Goal: Navigation & Orientation: Understand site structure

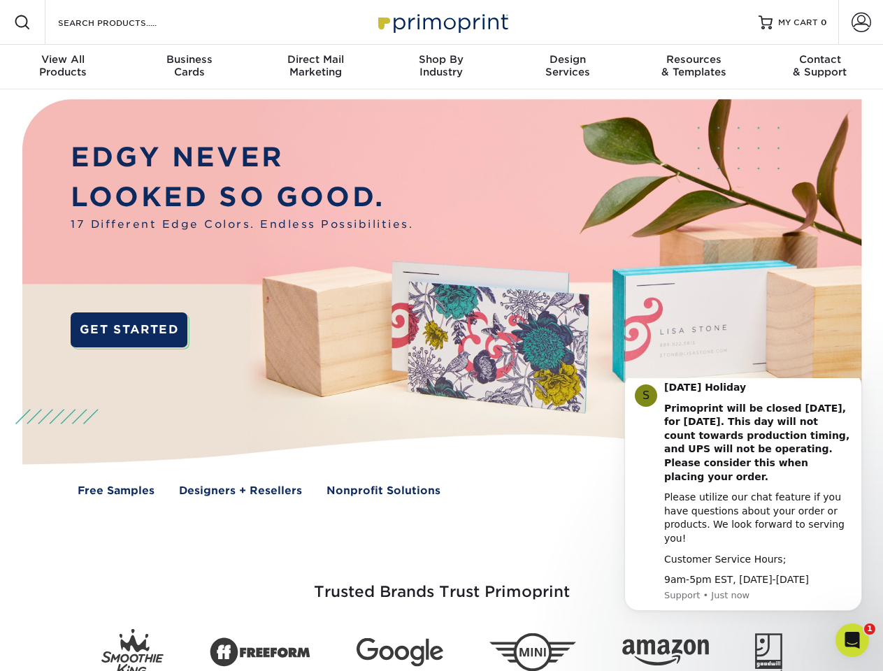
click at [441, 335] on img at bounding box center [441, 307] width 874 height 437
click at [22, 22] on span at bounding box center [22, 22] width 17 height 17
click at [860, 22] on span at bounding box center [861, 23] width 20 height 20
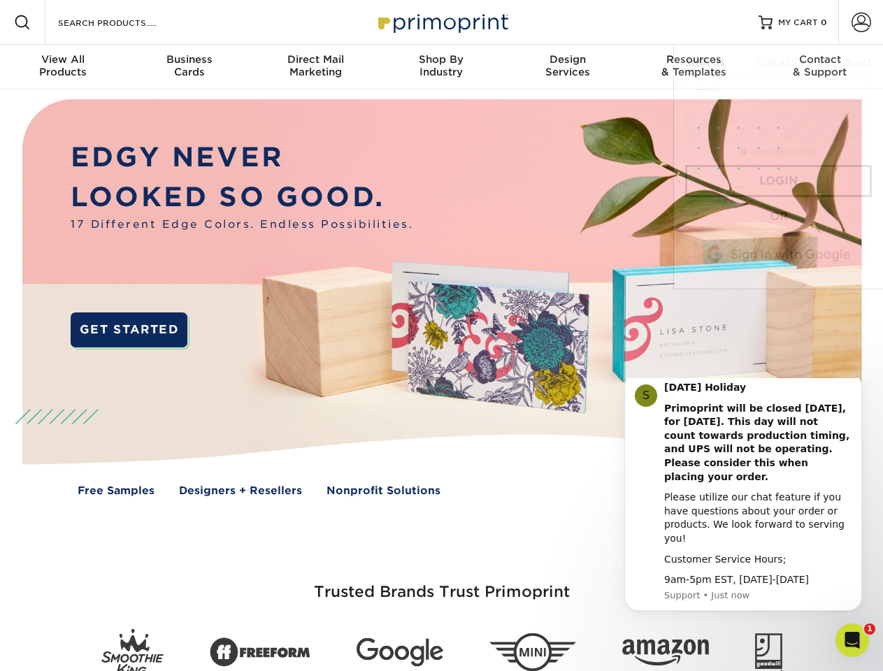
click at [63, 67] on div "View All Products" at bounding box center [63, 65] width 126 height 25
click at [189, 67] on div "Business Cards" at bounding box center [189, 65] width 126 height 25
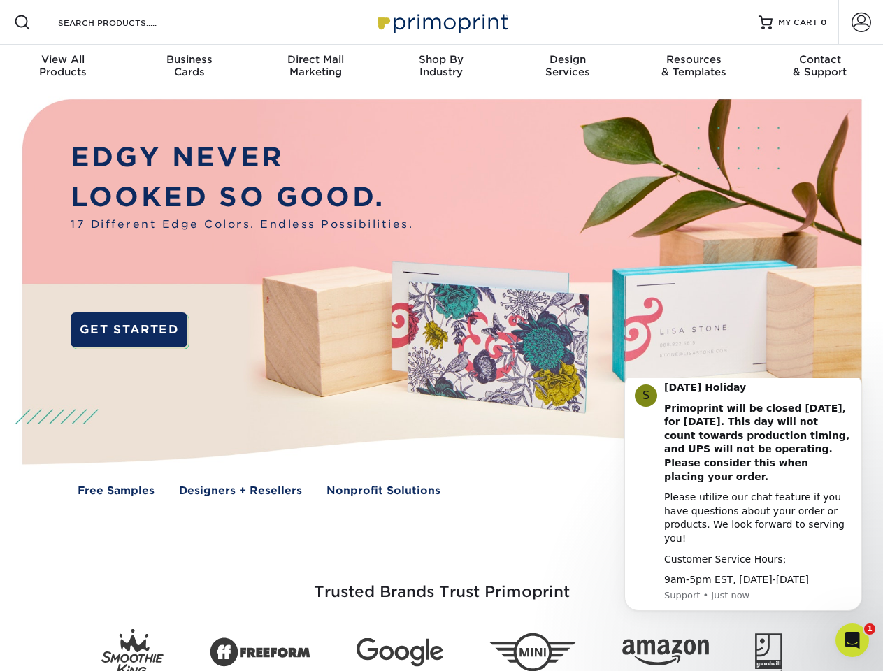
click at [315, 67] on div "Direct Mail Marketing" at bounding box center [315, 65] width 126 height 25
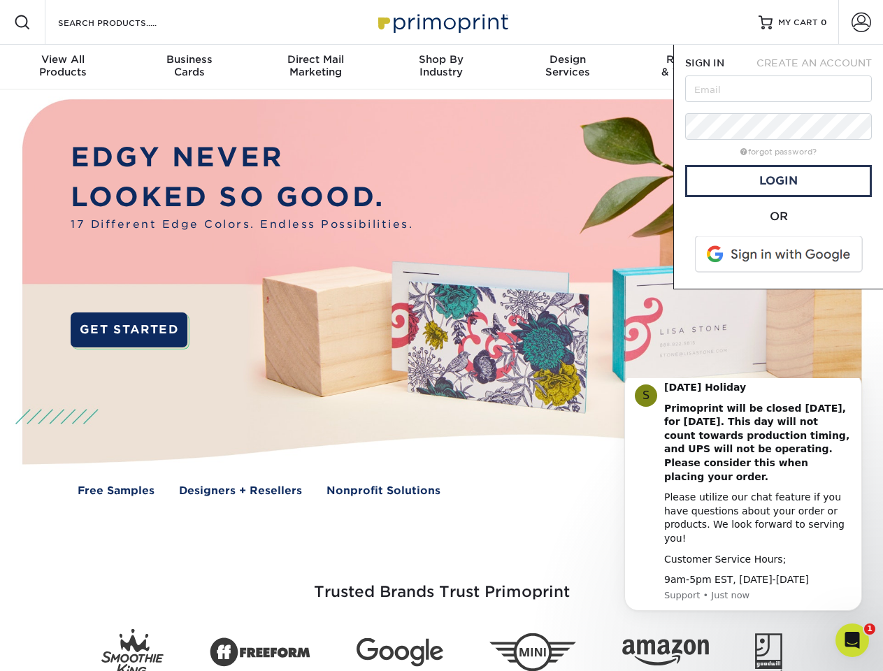
click at [441, 67] on div "Shop By Industry" at bounding box center [441, 65] width 126 height 25
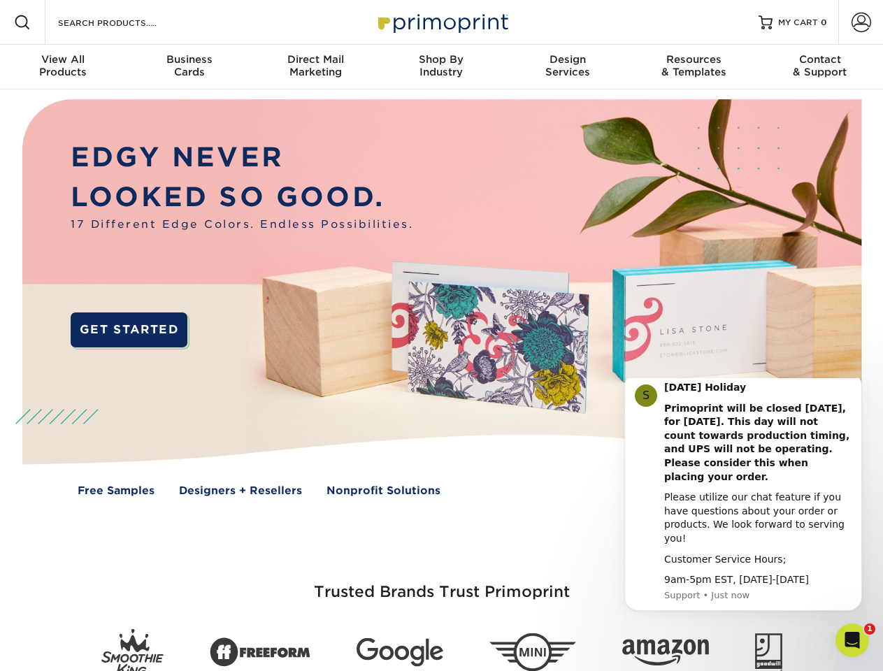
click at [567, 67] on div "Design Services" at bounding box center [568, 65] width 126 height 25
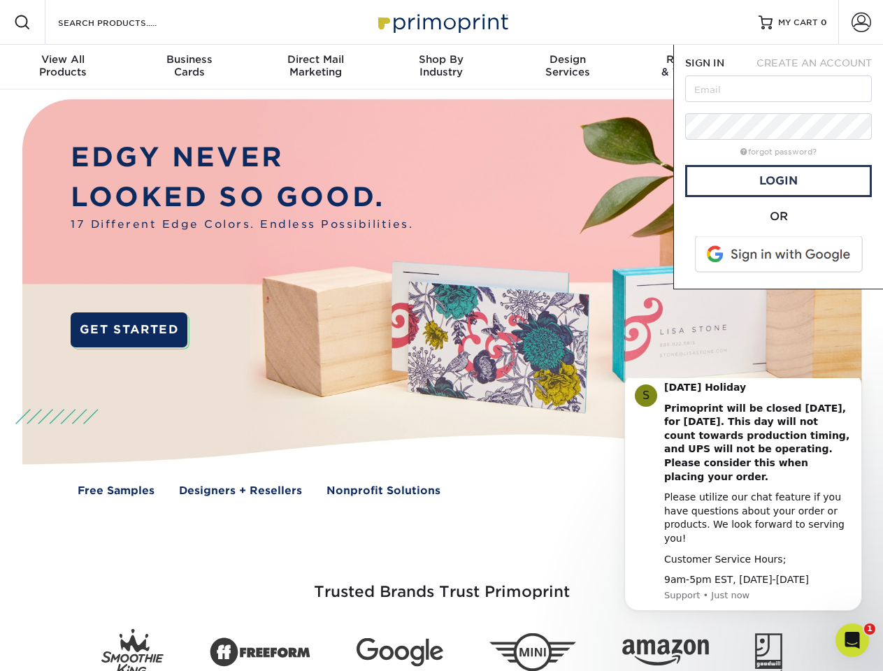
click at [693, 67] on span "SIGN IN" at bounding box center [704, 62] width 39 height 11
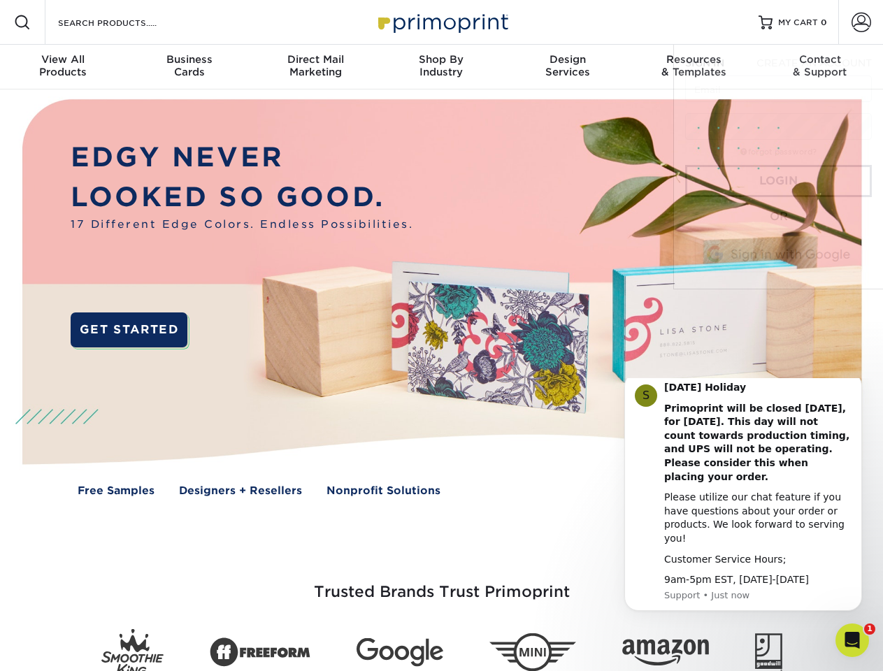
click at [820, 67] on div "Contact & Support" at bounding box center [820, 65] width 126 height 25
